Goal: Find specific page/section: Find specific page/section

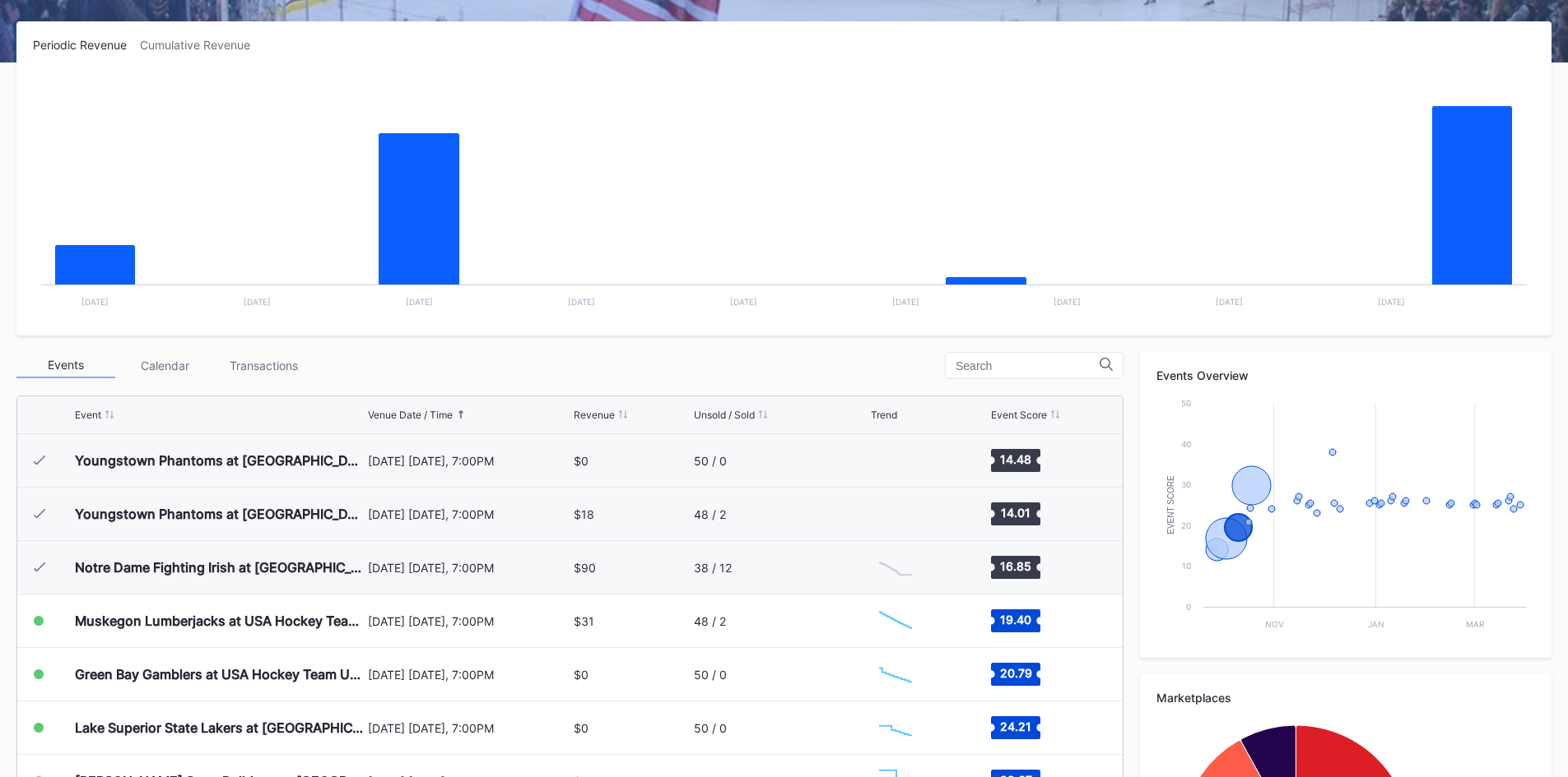
scroll to position [160, 0]
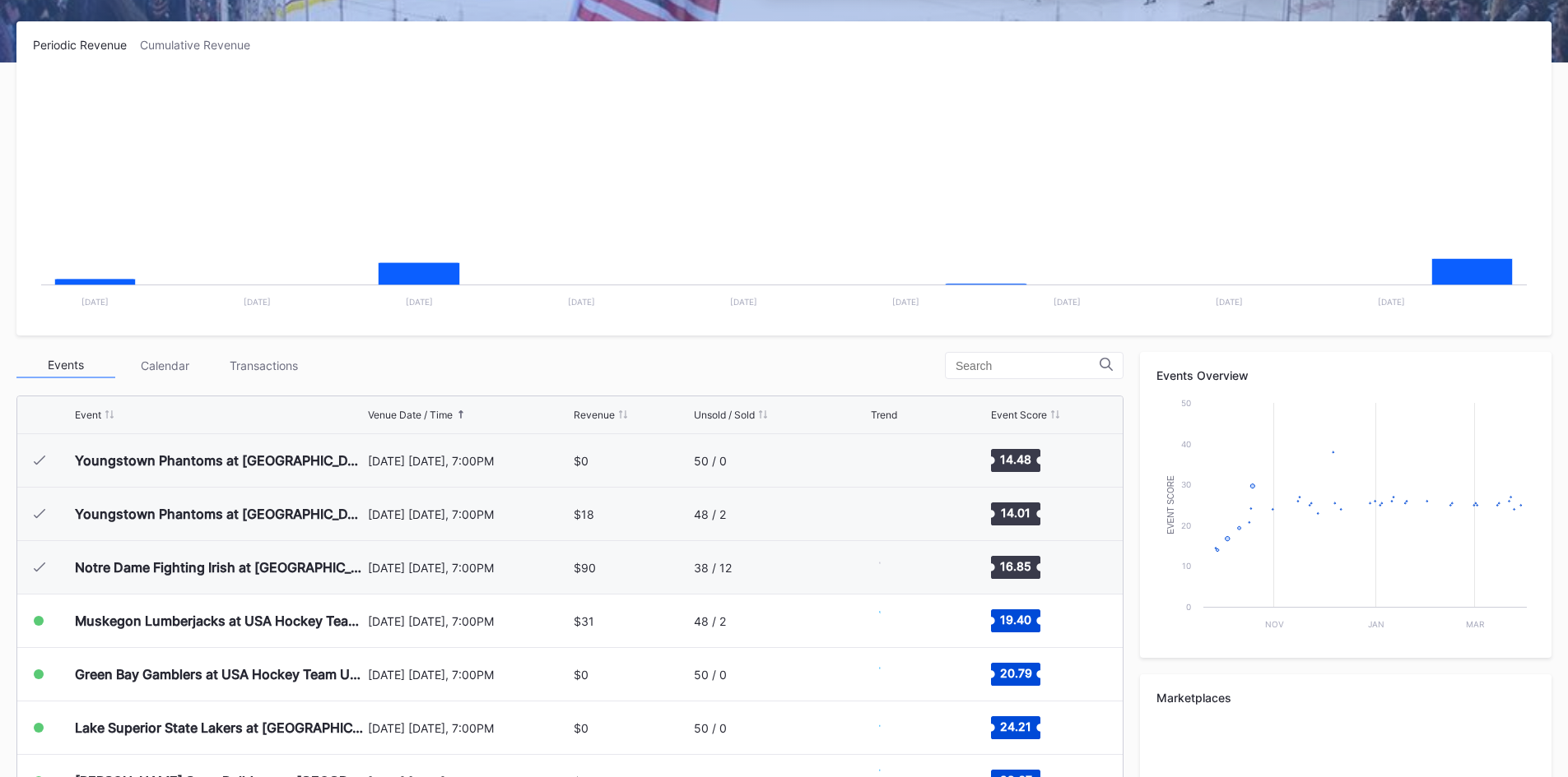
scroll to position [160, 0]
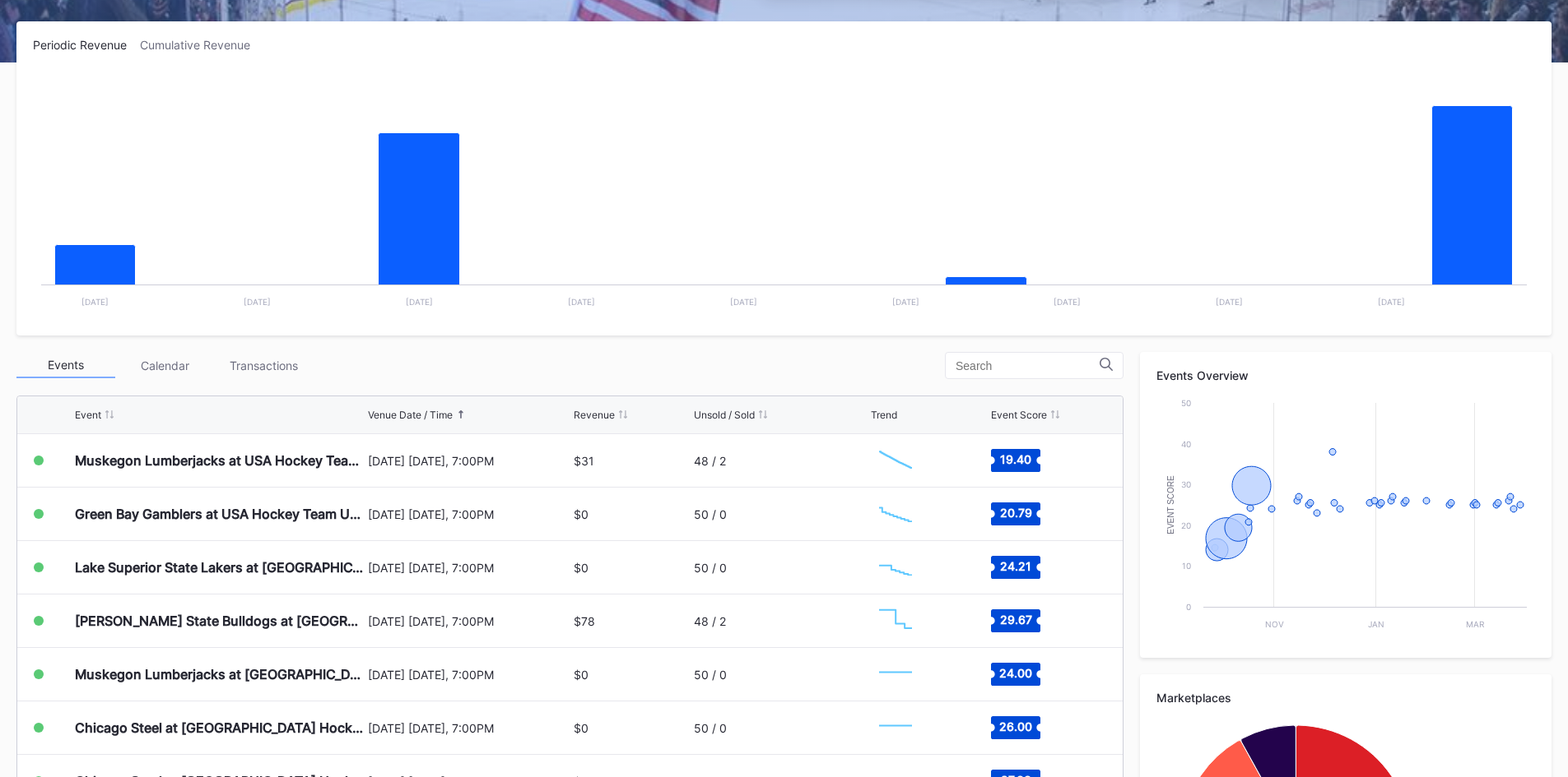
click at [928, 156] on rect "Chart title" at bounding box center [784, 195] width 1502 height 247
